Goal: Navigation & Orientation: Understand site structure

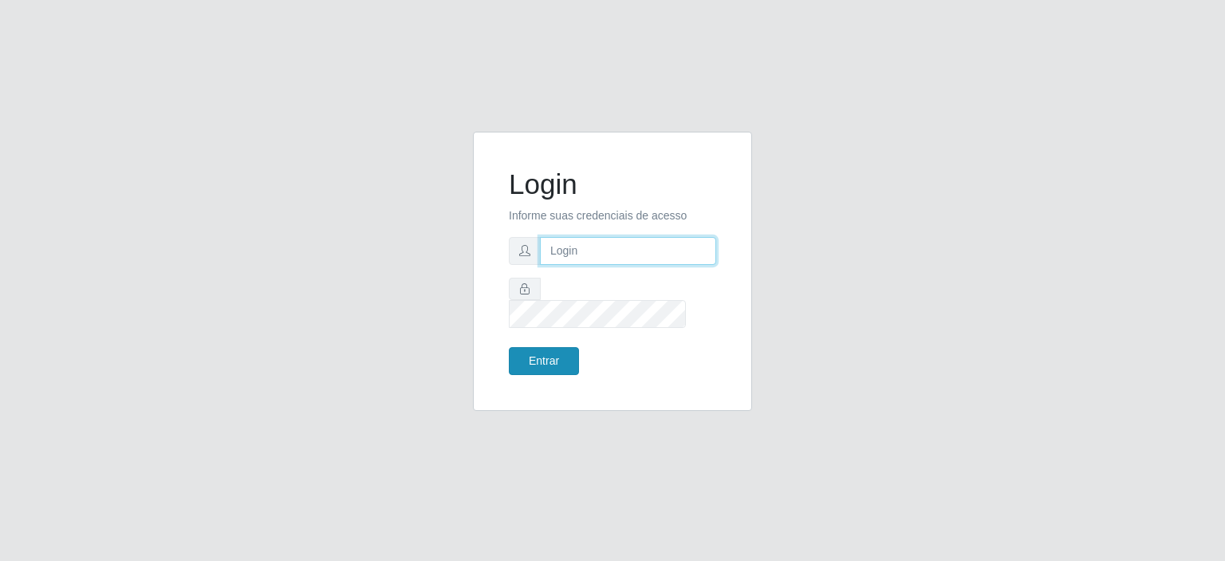
type input "[EMAIL_ADDRESS][DOMAIN_NAME]"
click at [538, 357] on button "Entrar" at bounding box center [544, 361] width 70 height 28
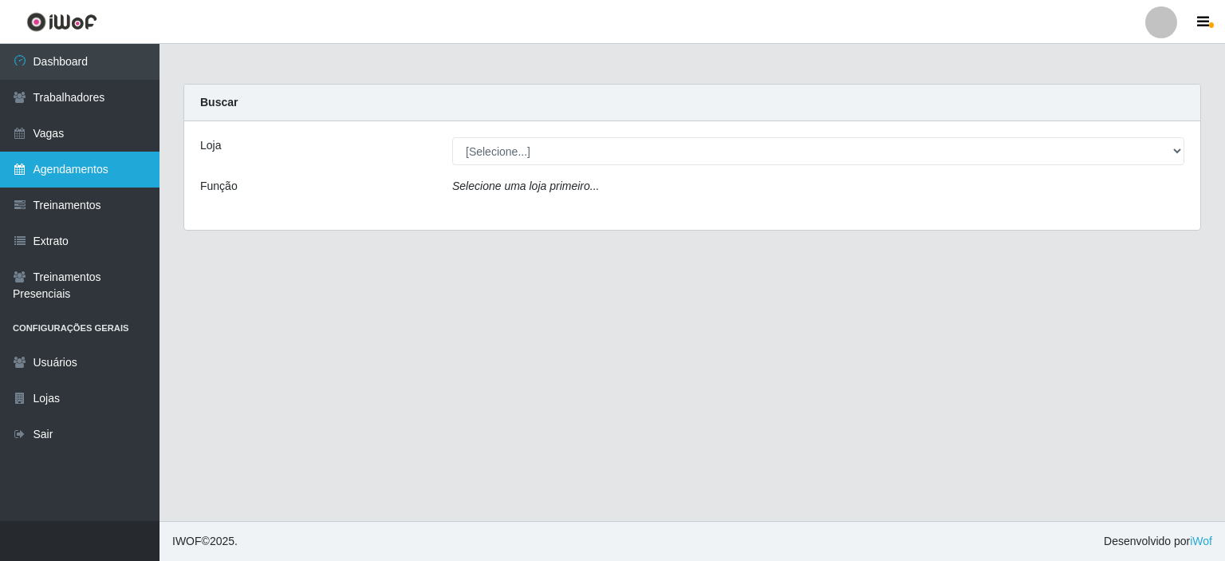
click at [38, 159] on link "Agendamentos" at bounding box center [80, 170] width 160 height 36
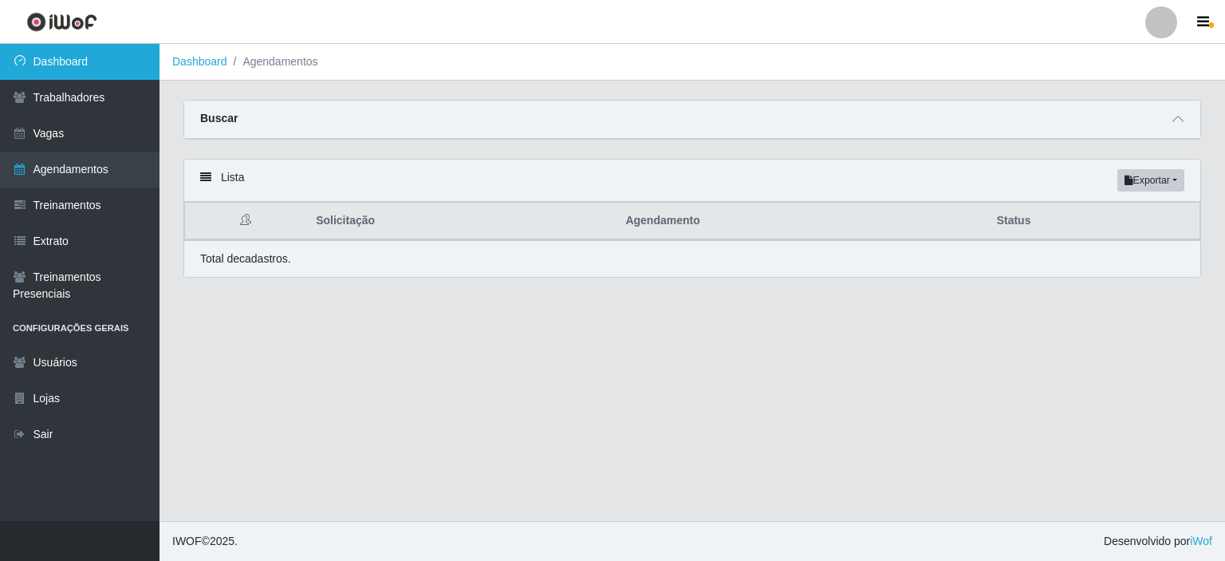
click at [67, 78] on link "Dashboard" at bounding box center [80, 62] width 160 height 36
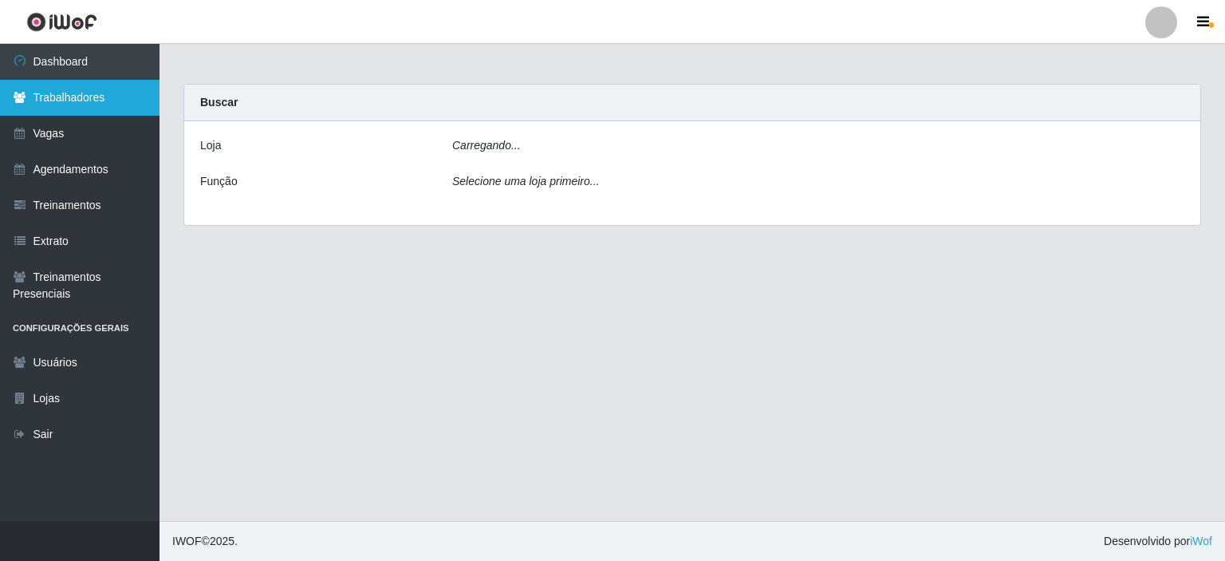
click at [64, 89] on link "Trabalhadores" at bounding box center [80, 98] width 160 height 36
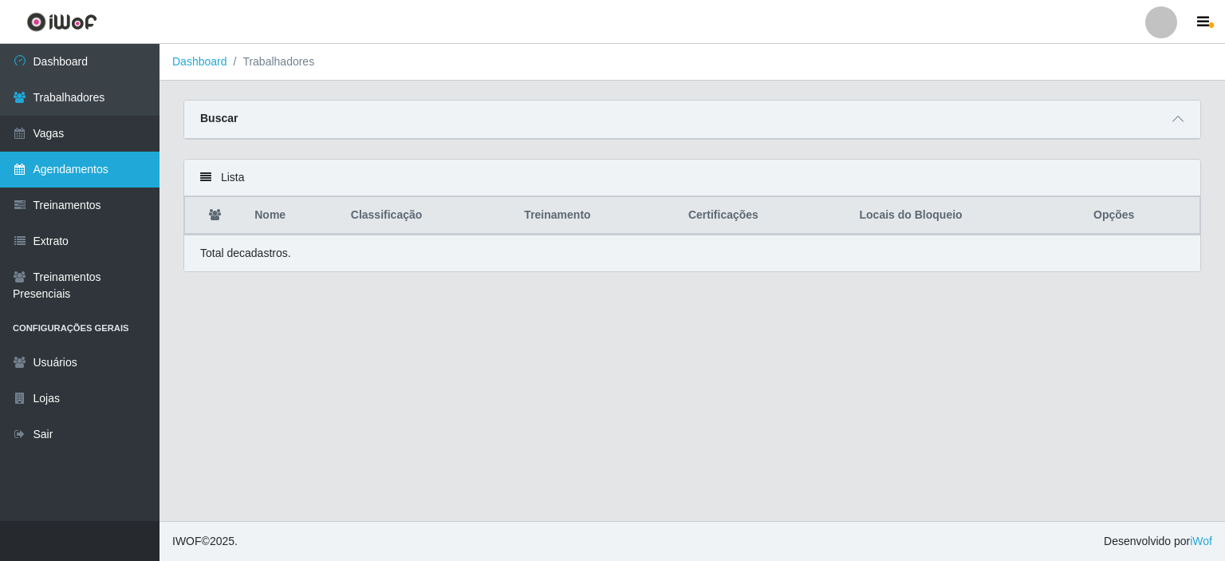
click at [51, 170] on link "Agendamentos" at bounding box center [80, 170] width 160 height 36
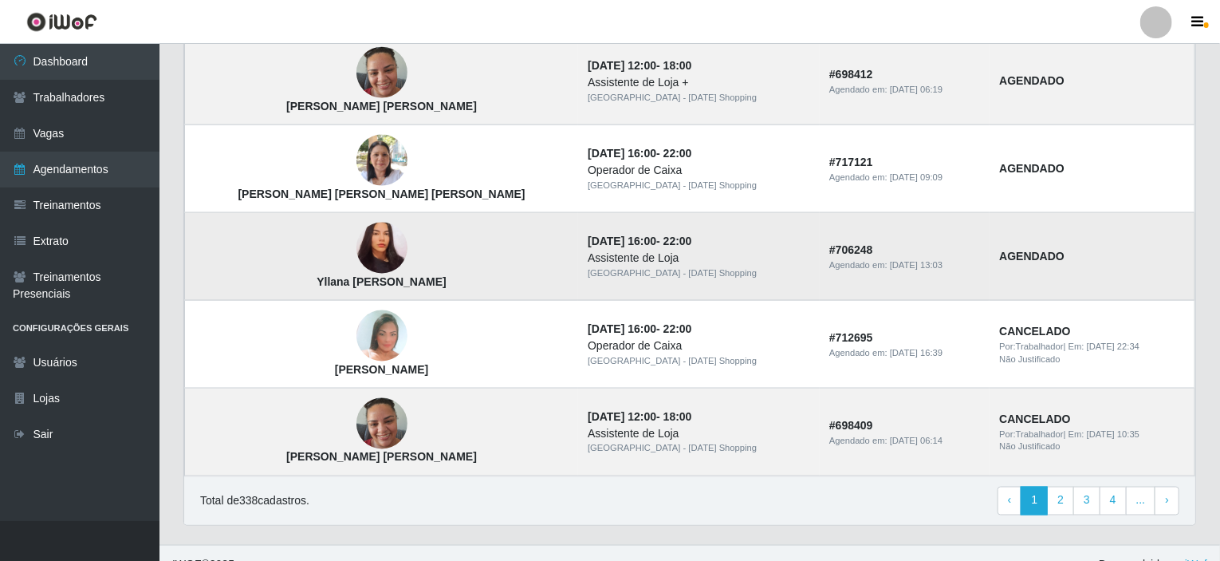
scroll to position [1099, 0]
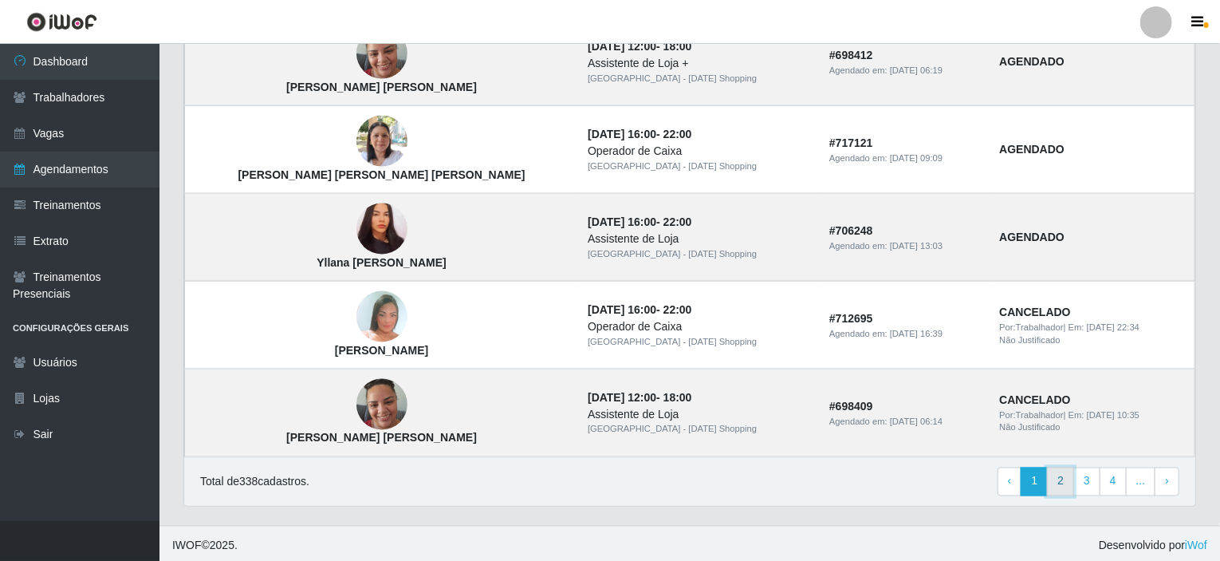
click at [1065, 484] on link "2" at bounding box center [1060, 481] width 27 height 29
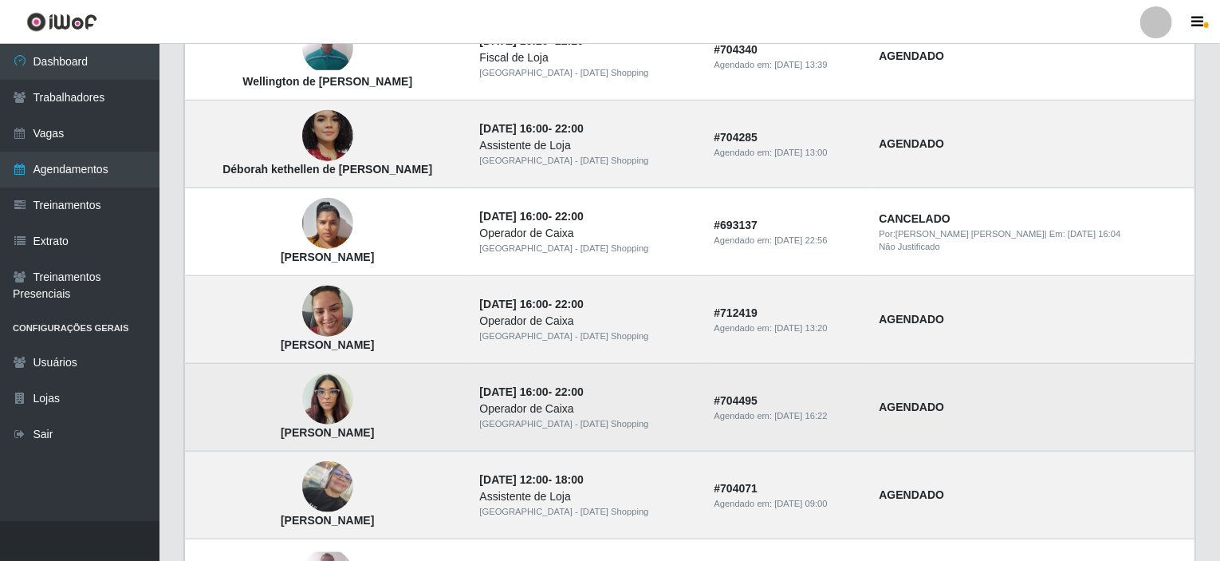
scroll to position [638, 0]
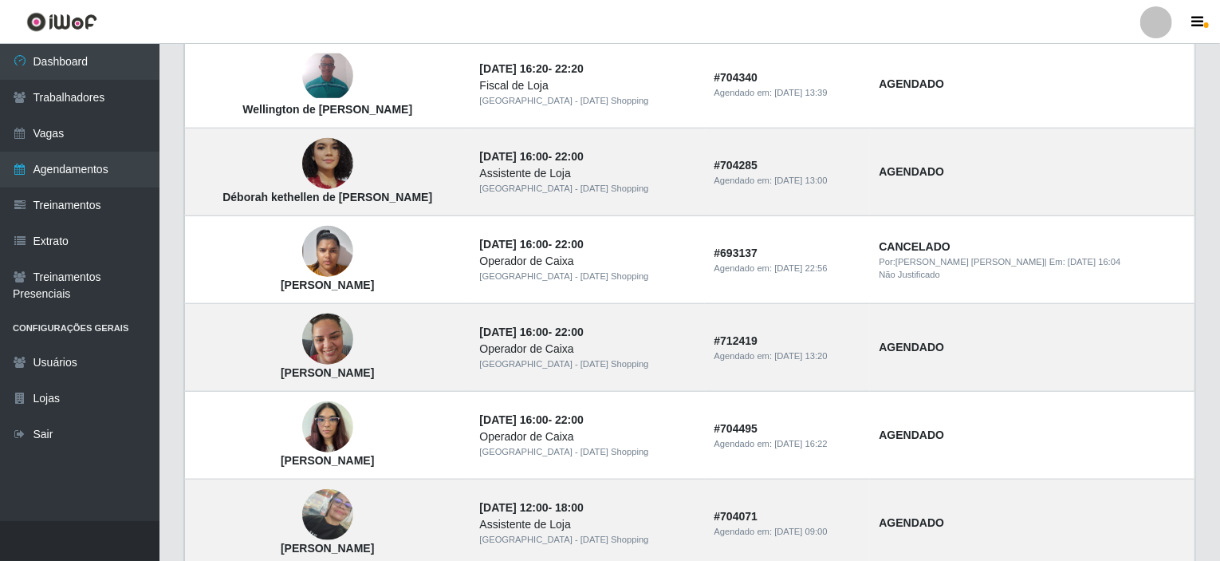
click at [176, 44] on div "Lista Exportar PDF Excel Solicitação Agendamento Status Jeferson [PERSON_NAME] …" at bounding box center [690, 254] width 1037 height 1466
